Goal: Book appointment/travel/reservation

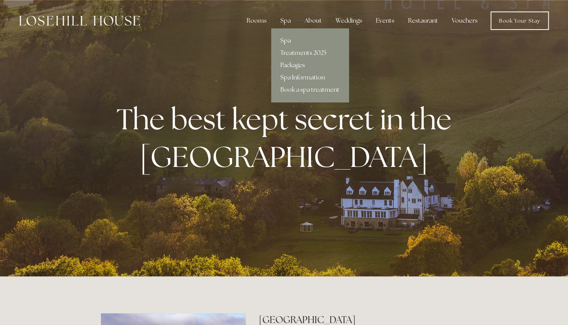
click at [290, 63] on link "Packages" at bounding box center [309, 65] width 77 height 12
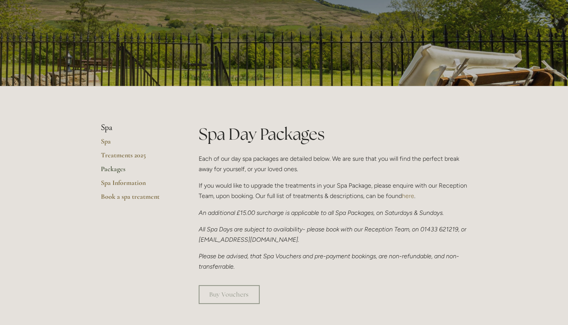
scroll to position [74, 0]
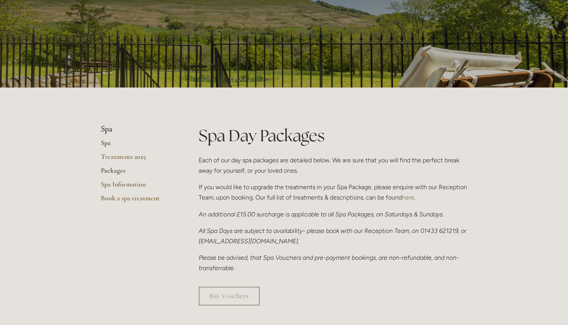
click at [107, 143] on link "Spa" at bounding box center [137, 145] width 73 height 14
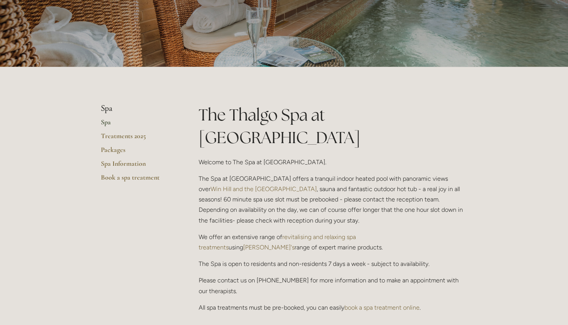
scroll to position [94, 0]
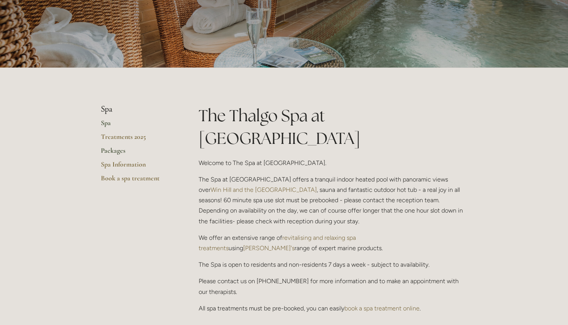
click at [112, 149] on link "Packages" at bounding box center [137, 153] width 73 height 14
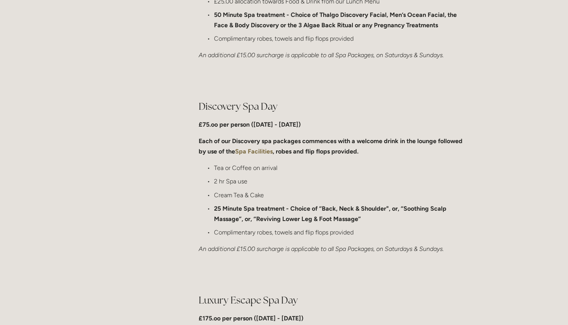
scroll to position [524, 0]
click at [263, 150] on strong "Spa Facilities" at bounding box center [254, 150] width 38 height 7
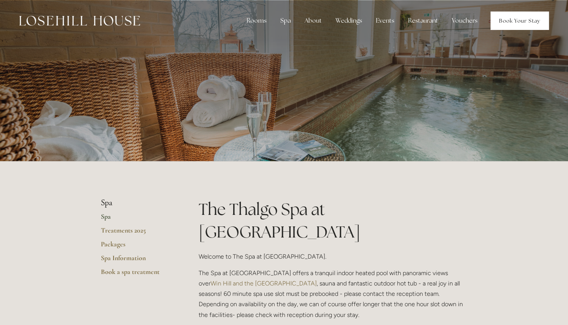
click at [506, 21] on link "Book Your Stay" at bounding box center [519, 21] width 58 height 18
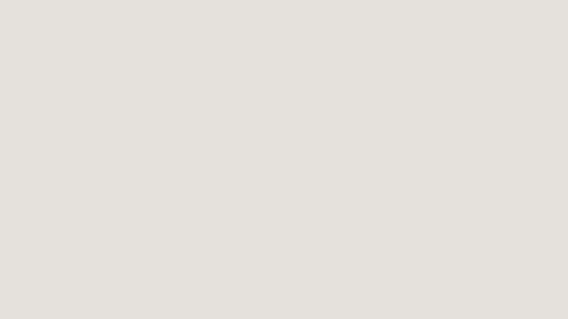
scroll to position [102, 0]
